Goal: Task Accomplishment & Management: Use online tool/utility

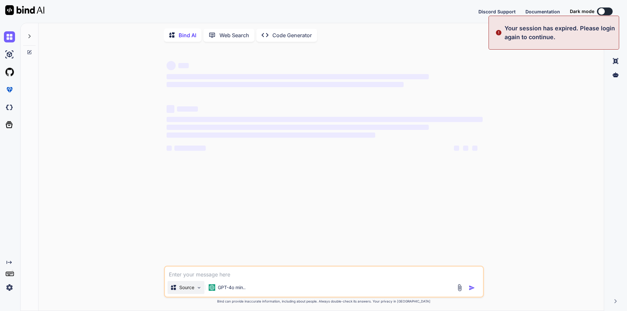
type textarea "x"
click at [218, 277] on textarea at bounding box center [324, 273] width 318 height 12
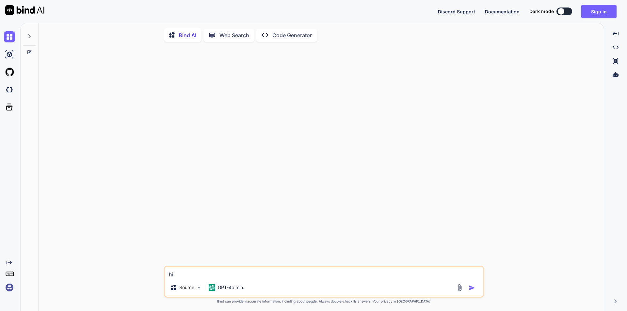
type textarea "hi"
click at [473, 289] on img "button" at bounding box center [472, 288] width 7 height 7
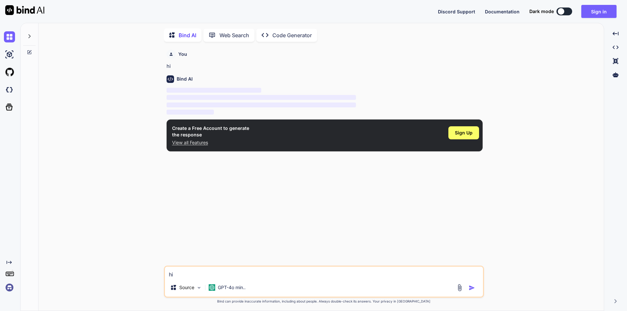
scroll to position [3, 0]
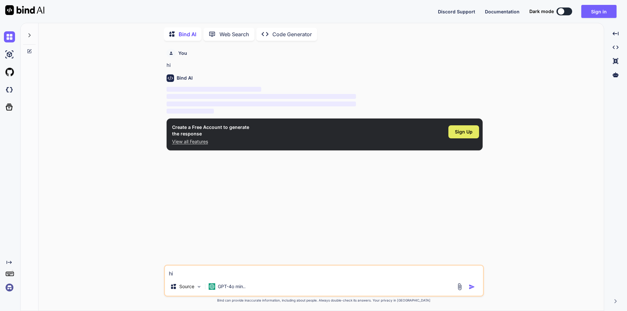
click at [461, 134] on span "Sign Up" at bounding box center [464, 132] width 18 height 7
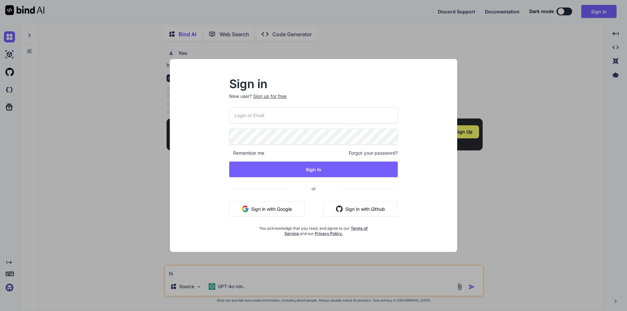
click at [263, 115] on input "email" at bounding box center [313, 115] width 169 height 16
paste input "[URL][DOMAIN_NAME]"
type input "[URL][DOMAIN_NAME]"
drag, startPoint x: 354, startPoint y: 117, endPoint x: 136, endPoint y: 92, distance: 219.0
click at [136, 92] on div "Sign in New user? Sign up for free [URL][DOMAIN_NAME] Remember me Forgot your p…" at bounding box center [313, 155] width 627 height 311
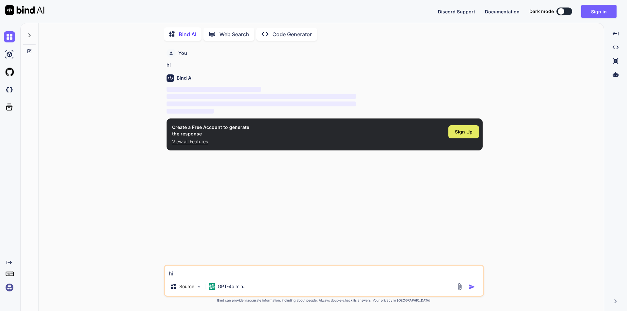
click at [458, 134] on span "Sign Up" at bounding box center [464, 132] width 18 height 7
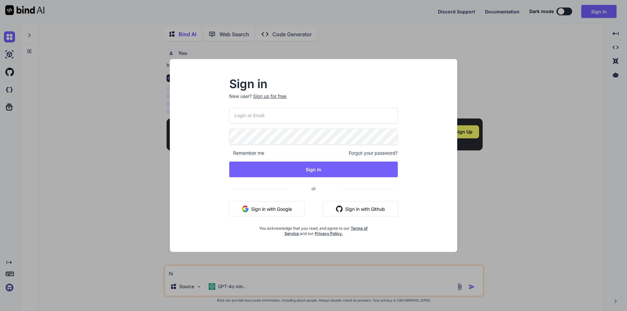
click at [281, 118] on input "email" at bounding box center [313, 115] width 169 height 16
paste input "[EMAIL_ADDRESS][DOMAIN_NAME]"
type input "[EMAIL_ADDRESS][DOMAIN_NAME]"
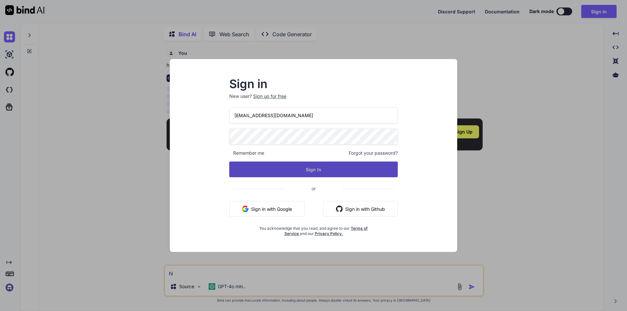
click at [316, 169] on button "Sign In" at bounding box center [313, 170] width 169 height 16
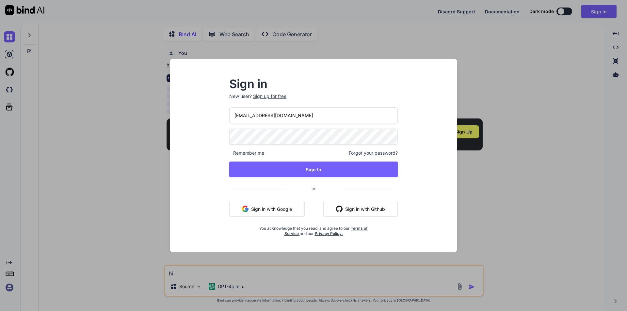
click at [284, 98] on div "Sign up for free" at bounding box center [269, 96] width 33 height 7
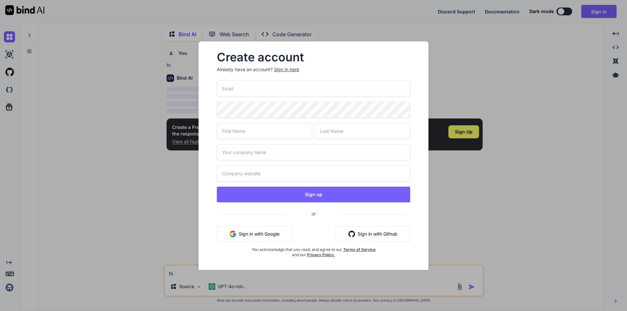
click at [284, 91] on input "email" at bounding box center [313, 89] width 193 height 16
type input "Manish"
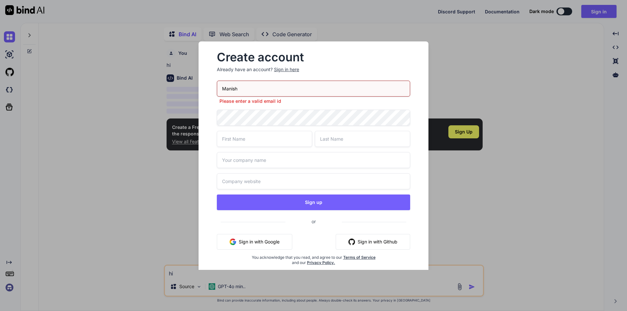
click at [281, 109] on div "Manish Please enter a valid email id Sign up or Sign in with Google Sign in wit…" at bounding box center [313, 181] width 193 height 201
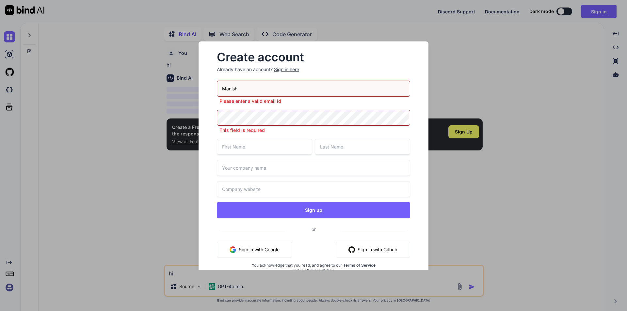
drag, startPoint x: 233, startPoint y: 81, endPoint x: 220, endPoint y: 75, distance: 14.6
click at [220, 75] on div "Create account Already have an account? Sign in here Manish Please enter a vali…" at bounding box center [313, 168] width 209 height 242
paste input "[PERSON_NAME] Sharma11"
type input "[PERSON_NAME] Sharma11"
drag, startPoint x: 265, startPoint y: 88, endPoint x: 196, endPoint y: 89, distance: 68.9
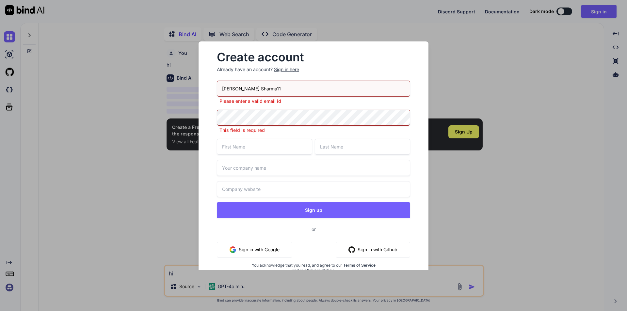
click at [196, 89] on div "Create account Already have an account? Sign in here [PERSON_NAME] Sharma11 Ple…" at bounding box center [313, 155] width 251 height 229
paste input "[EMAIL_ADDRESS][DOMAIN_NAME]"
type input "[EMAIL_ADDRESS][DOMAIN_NAME]"
click at [226, 119] on div "This field is required" at bounding box center [313, 122] width 193 height 24
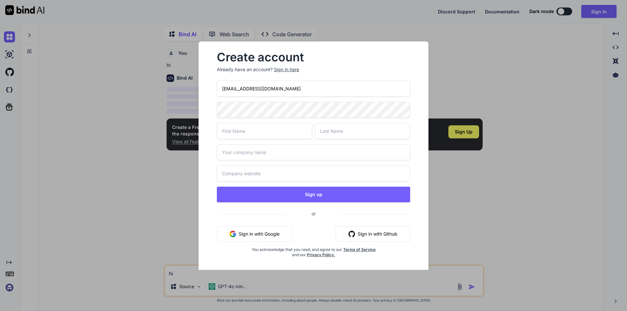
click at [251, 140] on div "[EMAIL_ADDRESS][DOMAIN_NAME] Sign up or Sign in with Google Sign in with Github…" at bounding box center [313, 177] width 193 height 193
type input "M"
click at [251, 129] on input "Chetu@123" at bounding box center [264, 131] width 95 height 16
type input "Chetu@123"
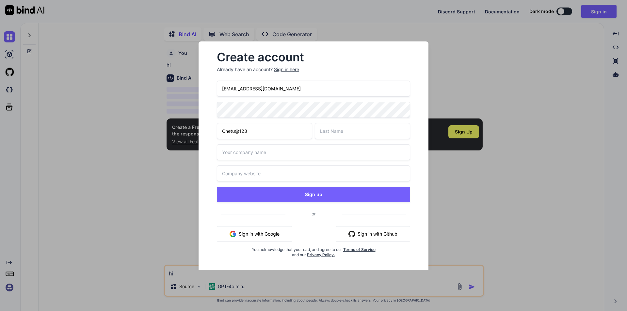
drag, startPoint x: 260, startPoint y: 131, endPoint x: 202, endPoint y: 131, distance: 57.8
click at [202, 131] on div "Create account Already have an account? Sign in here [EMAIL_ADDRESS][DOMAIN_NAM…" at bounding box center [314, 159] width 230 height 237
type input "Manish"
click at [333, 131] on input "text" at bounding box center [362, 131] width 95 height 16
type input "Tiwari"
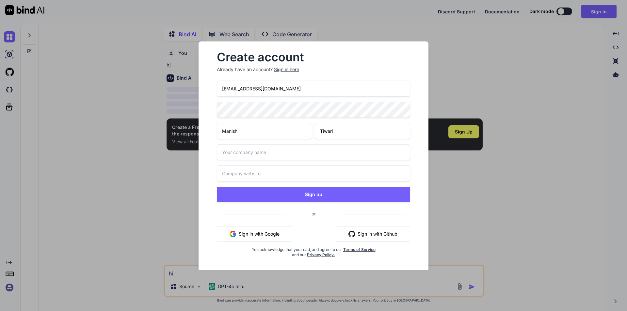
click at [278, 154] on input "text" at bounding box center [313, 152] width 193 height 16
type input "Chetu"
click at [279, 171] on input "text" at bounding box center [313, 174] width 193 height 16
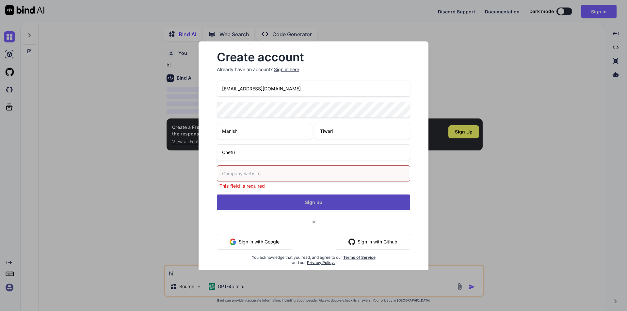
click at [317, 195] on button "Sign up" at bounding box center [313, 203] width 193 height 16
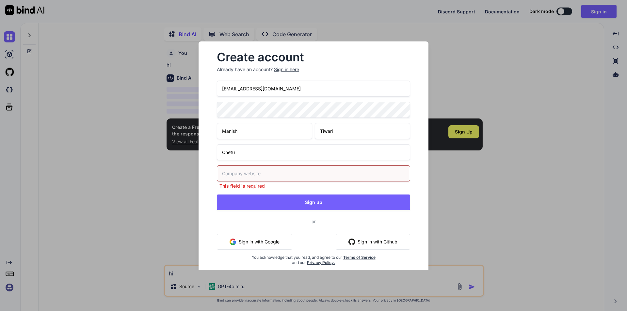
click at [243, 175] on input "text" at bounding box center [313, 174] width 193 height 16
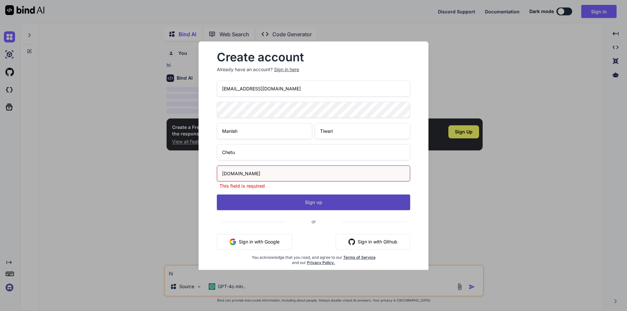
type input "[DOMAIN_NAME]"
click at [315, 201] on button "Sign up" at bounding box center [313, 203] width 193 height 16
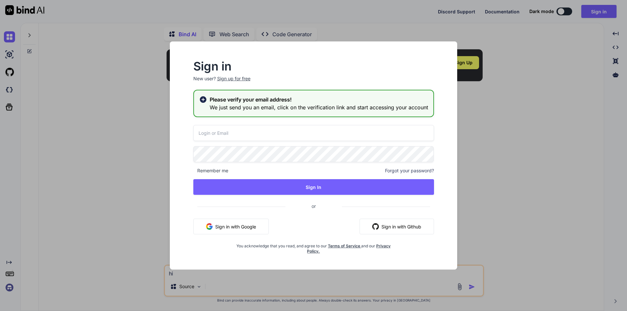
type input "[EMAIL_ADDRESS][DOMAIN_NAME]"
click at [552, 58] on div "Sign in New user? Sign up for free Please verify your email address! We just se…" at bounding box center [313, 155] width 627 height 311
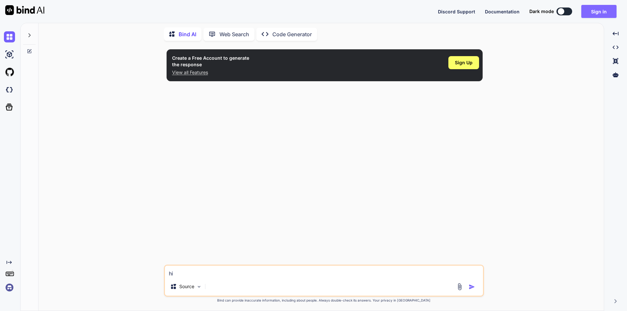
click at [590, 10] on button "Sign in" at bounding box center [599, 11] width 35 height 13
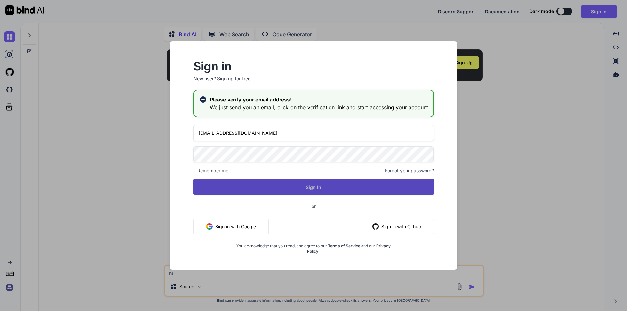
click at [311, 185] on button "Sign In" at bounding box center [313, 187] width 241 height 16
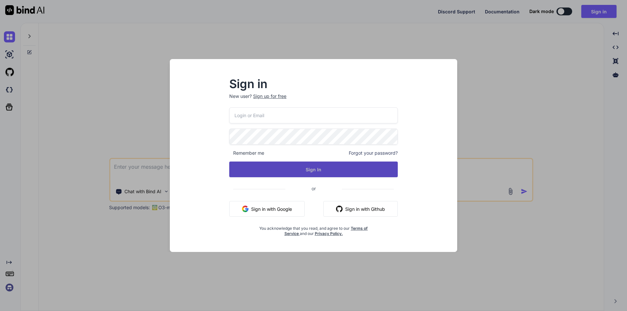
type input "manisht4@yopmail.com"
click at [312, 170] on button "Sign In" at bounding box center [313, 170] width 169 height 16
click at [315, 170] on button "Sign In" at bounding box center [313, 170] width 169 height 16
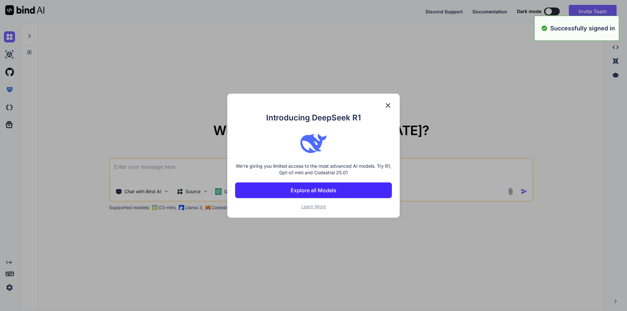
type textarea "x"
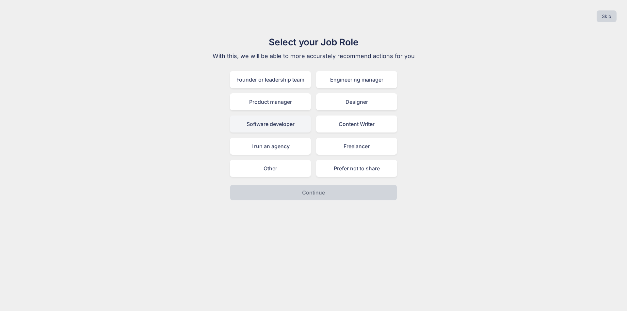
click at [283, 127] on div "Software developer" at bounding box center [270, 124] width 81 height 17
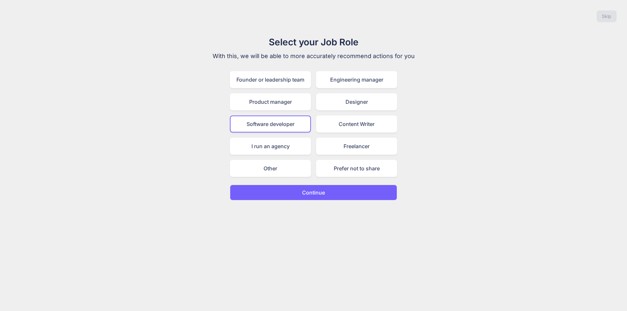
click at [309, 193] on p "Continue" at bounding box center [313, 193] width 23 height 8
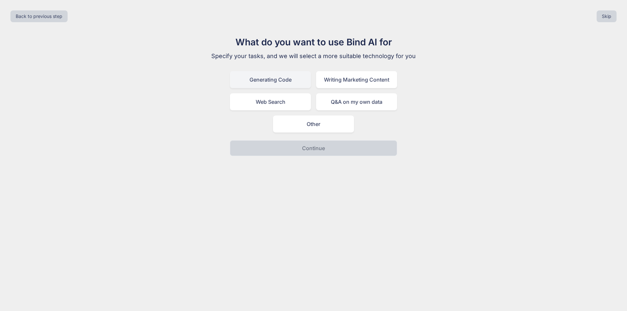
click at [282, 82] on div "Generating Code" at bounding box center [270, 79] width 81 height 17
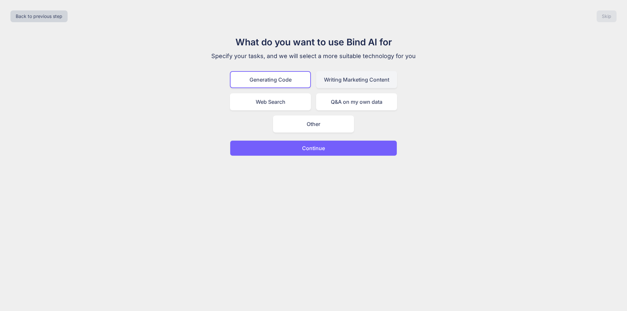
click at [337, 80] on div "Writing Marketing Content" at bounding box center [356, 79] width 81 height 17
click at [281, 76] on div "Generating Code" at bounding box center [270, 79] width 81 height 17
click at [346, 80] on div "Writing Marketing Content" at bounding box center [356, 79] width 81 height 17
click at [281, 74] on div "Generating Code" at bounding box center [270, 79] width 81 height 17
click at [322, 150] on p "Continue" at bounding box center [313, 148] width 23 height 8
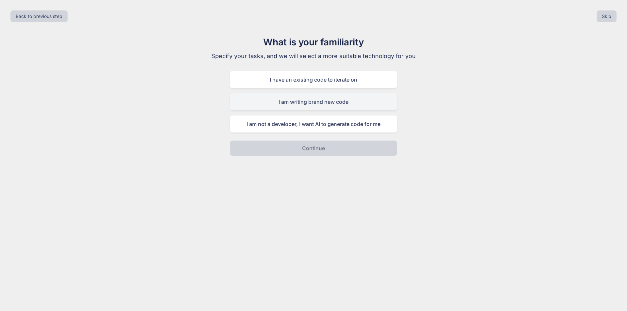
click at [335, 99] on div "I am writing brand new code" at bounding box center [313, 101] width 167 height 17
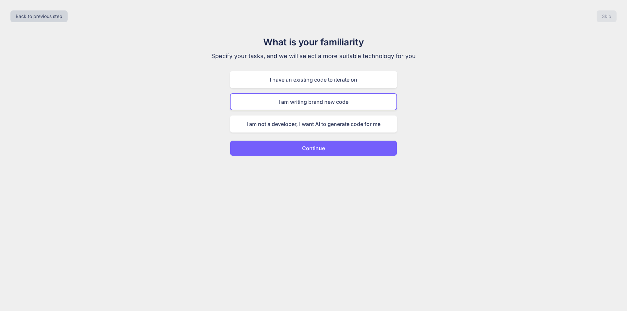
click at [325, 148] on button "Continue" at bounding box center [313, 148] width 167 height 16
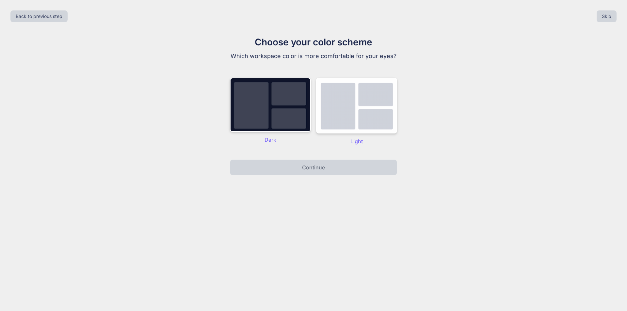
click at [355, 141] on p "Light" at bounding box center [356, 142] width 81 height 8
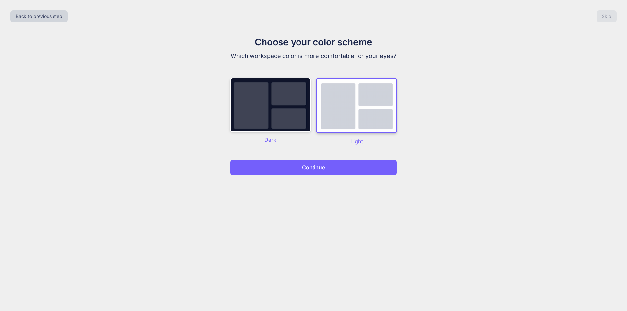
click at [318, 168] on p "Continue" at bounding box center [313, 168] width 23 height 8
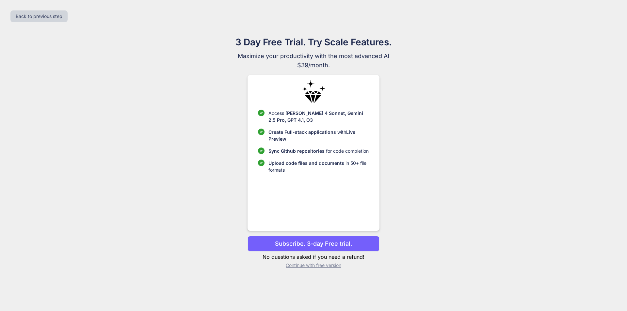
click at [309, 245] on p "Subscribe. 3-day Free trial." at bounding box center [313, 243] width 77 height 9
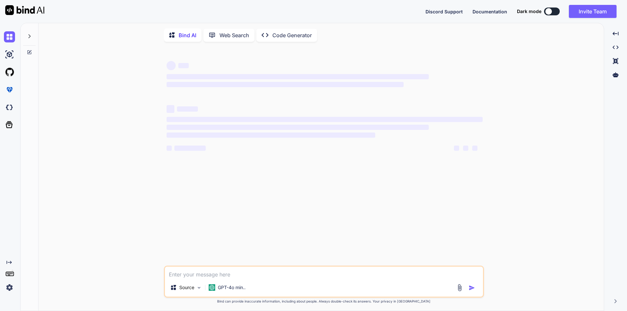
scroll to position [3, 0]
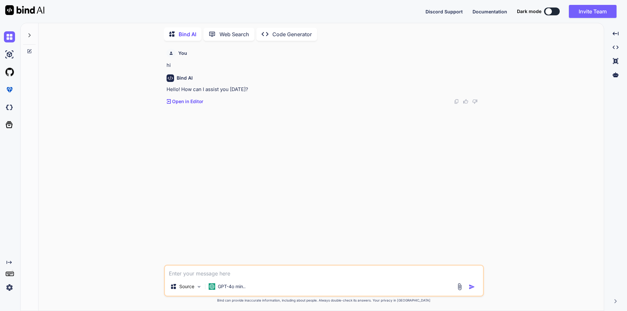
type textarea "x"
click at [209, 272] on textarea at bounding box center [324, 272] width 318 height 12
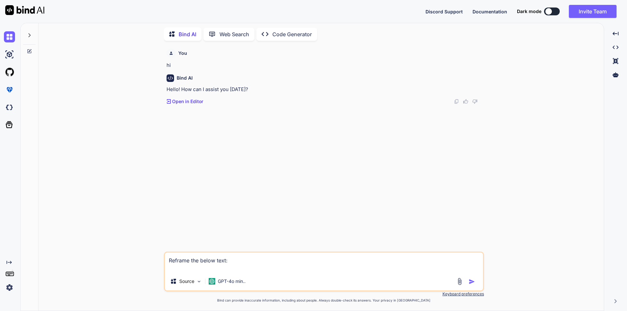
paste textarea "We require the drawer key to store the device"
type textarea "Reframe the below text: We require the drawer key to store the device"
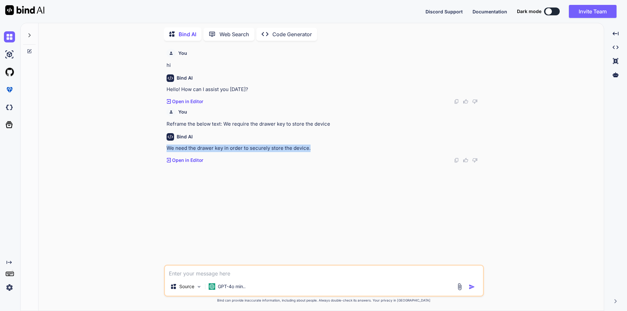
drag, startPoint x: 167, startPoint y: 148, endPoint x: 308, endPoint y: 141, distance: 141.9
click at [308, 141] on div "Bind AI We need the drawer key in order to securely store the device. Created w…" at bounding box center [325, 146] width 316 height 36
copy p "We need the drawer key in order to securely store the device."
